Goal: Check status: Check status

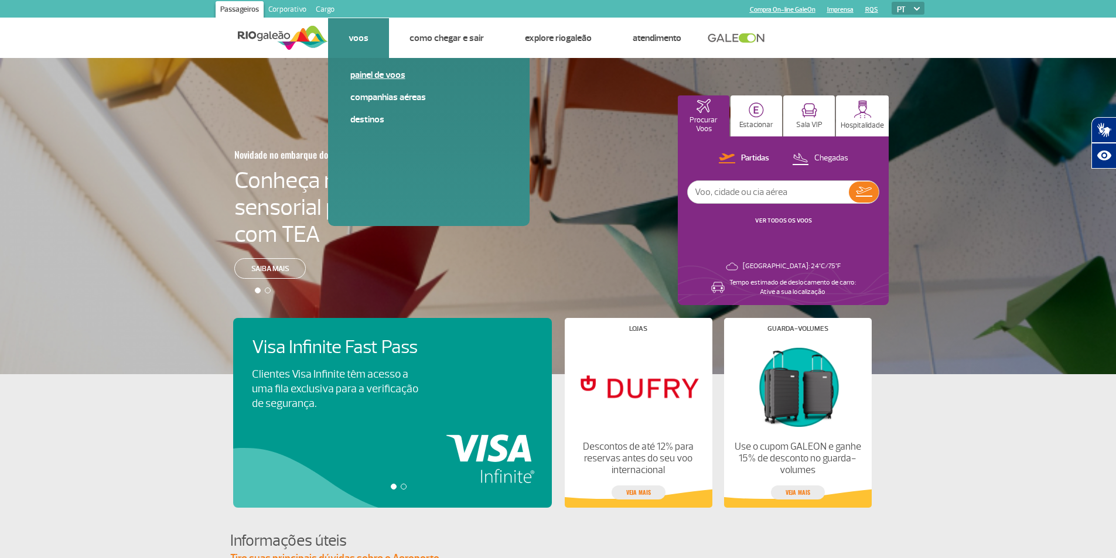
click at [373, 71] on link "Painel de voos" at bounding box center [428, 75] width 157 height 13
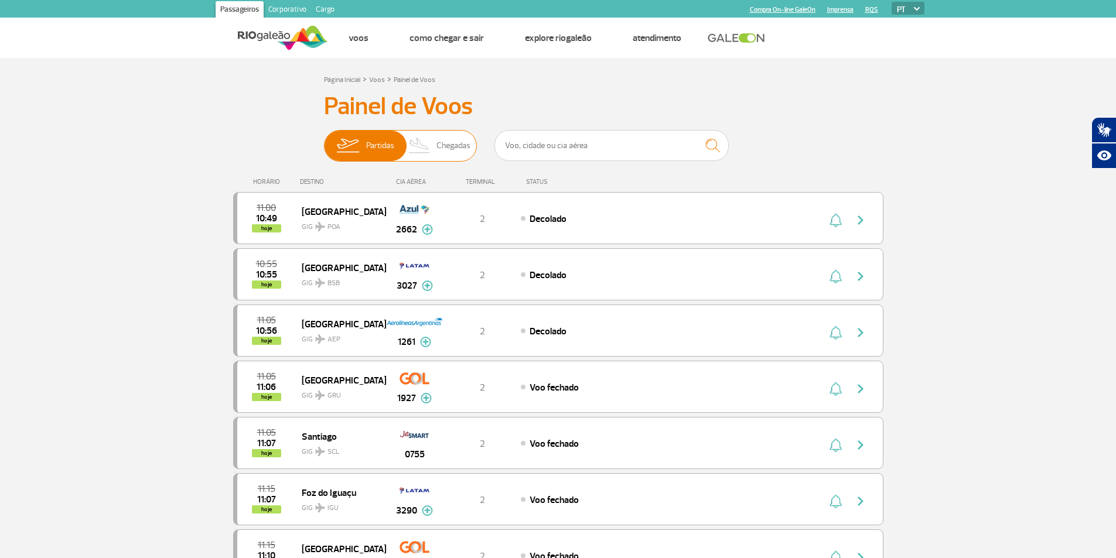
click at [359, 149] on img at bounding box center [347, 146] width 37 height 30
click at [324, 140] on input "Partidas Chegadas" at bounding box center [324, 140] width 0 height 0
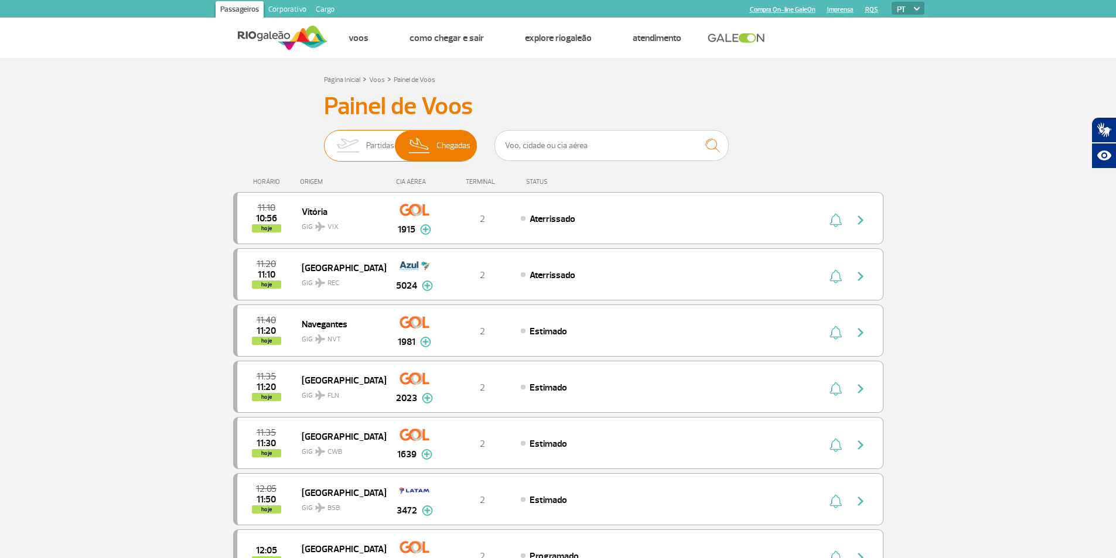
click at [368, 148] on span "Partidas" at bounding box center [380, 146] width 28 height 30
click at [324, 140] on input "Partidas Chegadas" at bounding box center [324, 140] width 0 height 0
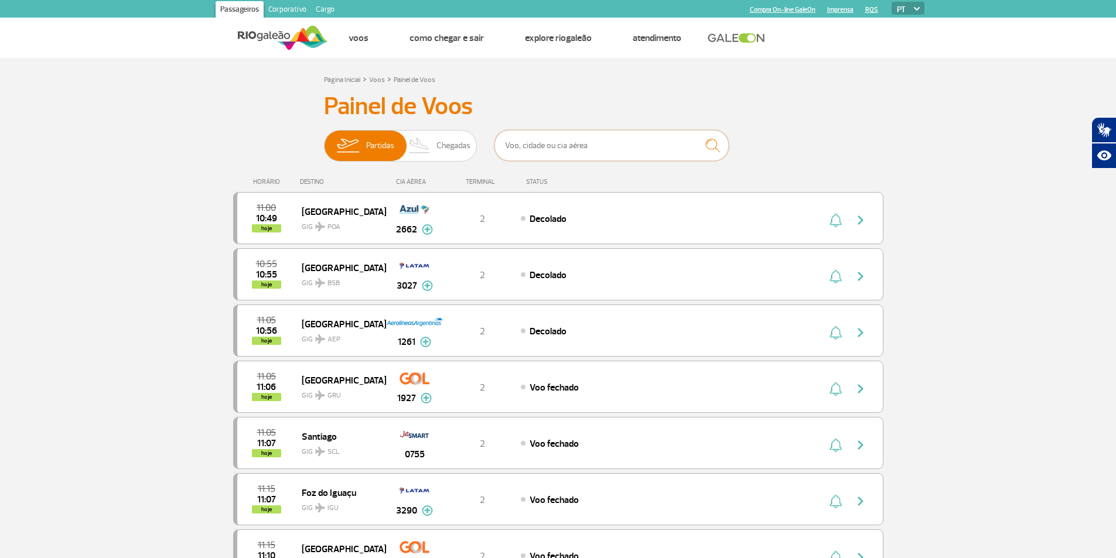
click at [558, 146] on input "text" at bounding box center [611, 145] width 234 height 31
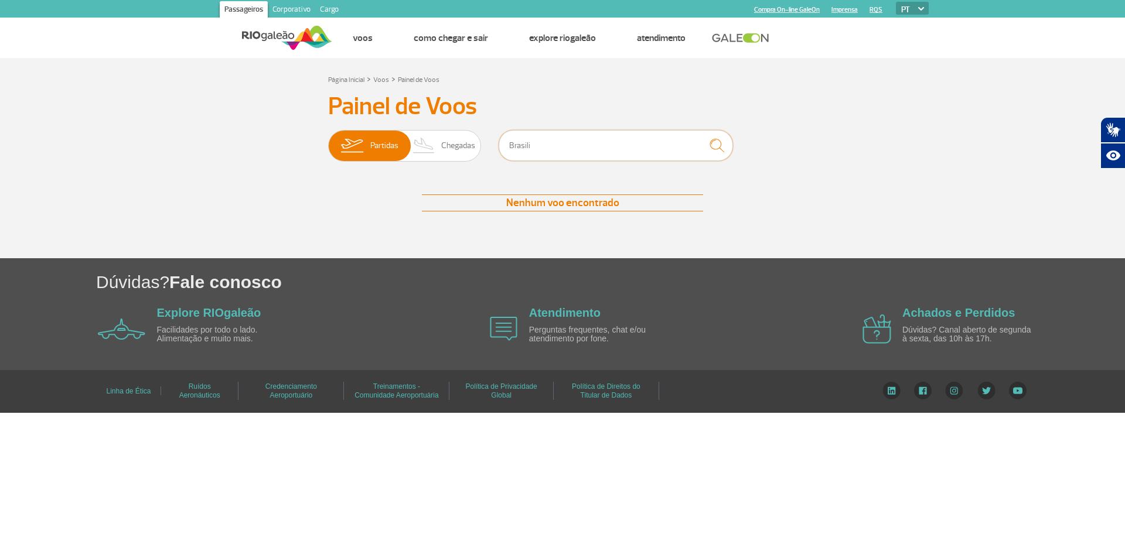
type input "Brasilia"
drag, startPoint x: 567, startPoint y: 148, endPoint x: 505, endPoint y: 148, distance: 62.1
click at [505, 148] on input "Brasilia" at bounding box center [616, 145] width 234 height 31
